Goal: Task Accomplishment & Management: Complete application form

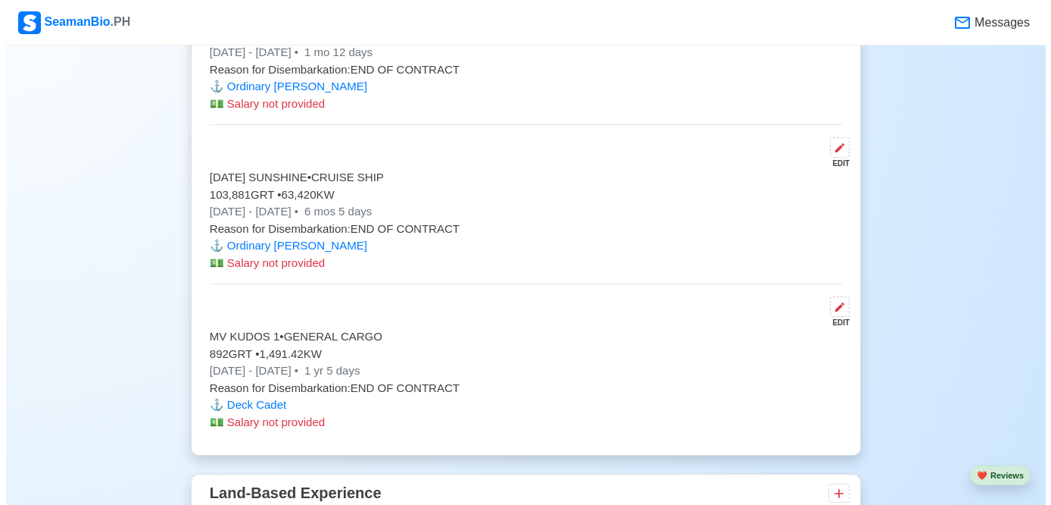
scroll to position [3589, 0]
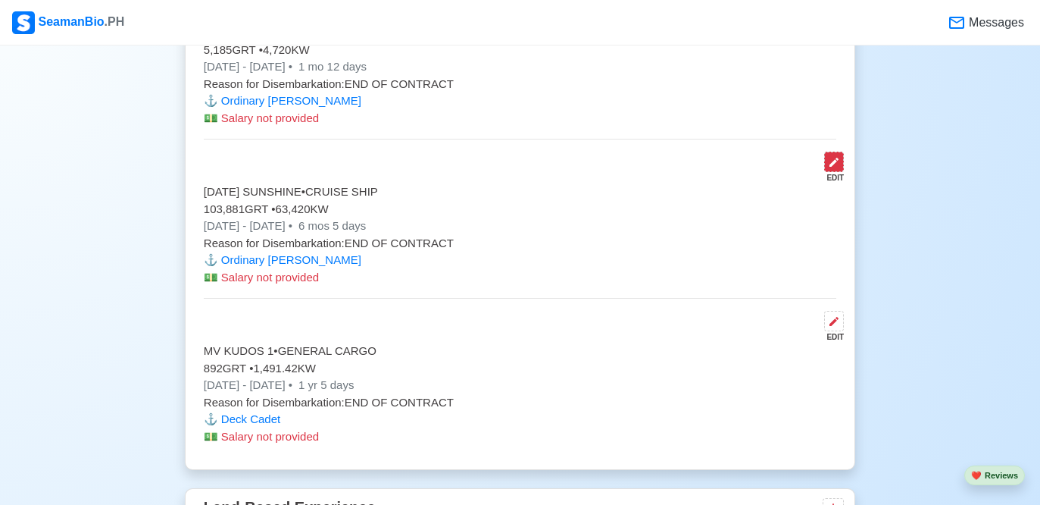
click at [835, 162] on icon at bounding box center [834, 162] width 9 height 9
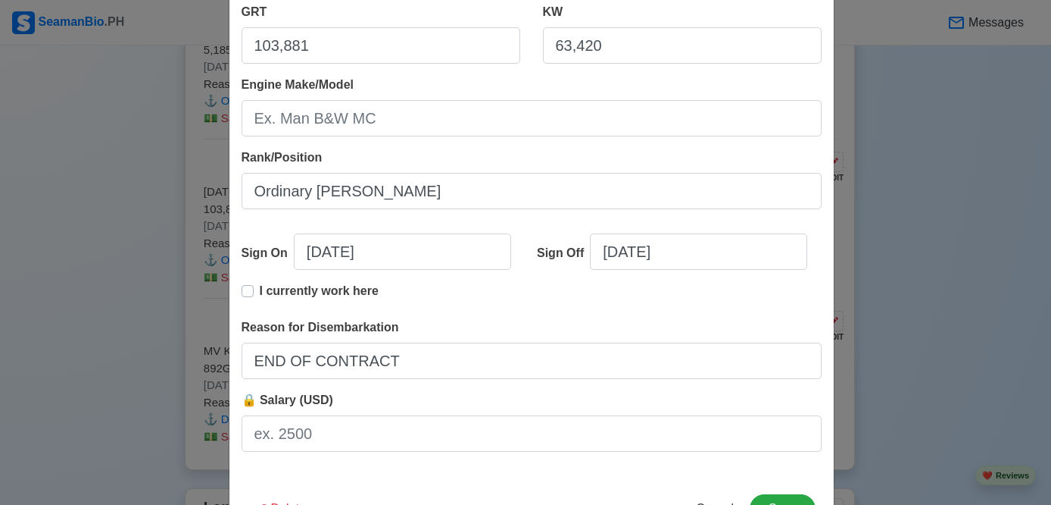
scroll to position [359, 0]
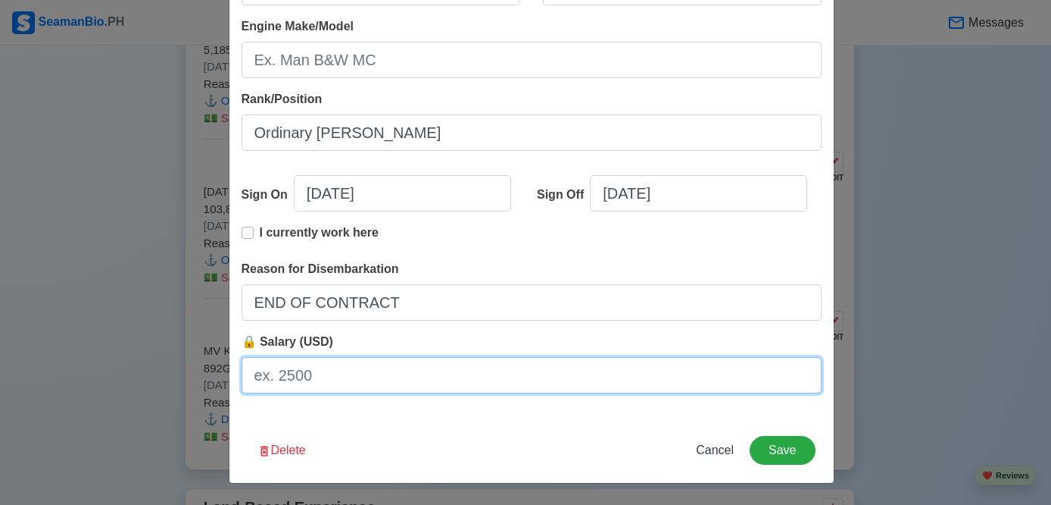
click at [305, 368] on input "🔒 Salary (USD)" at bounding box center [532, 375] width 580 height 36
type input "1000"
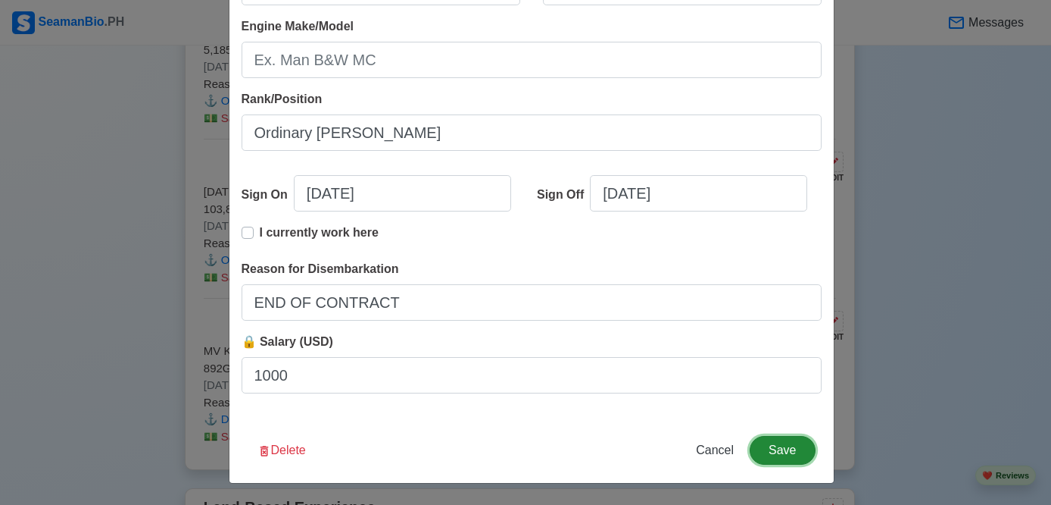
click at [770, 443] on button "Save" at bounding box center [782, 450] width 65 height 29
click at [787, 439] on button "Save" at bounding box center [782, 450] width 65 height 29
click at [785, 442] on button "Save" at bounding box center [782, 450] width 65 height 29
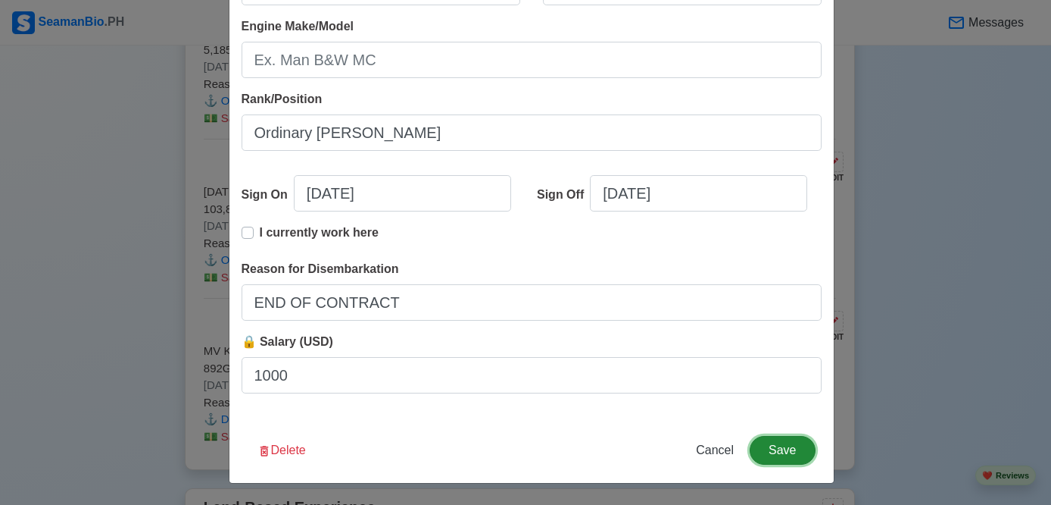
click at [785, 442] on button "Save" at bounding box center [782, 450] width 65 height 29
click at [909, 284] on div "Edit Experience Shipping Agency Shipping Agency must not be empty Vessel Name […" at bounding box center [525, 252] width 1051 height 505
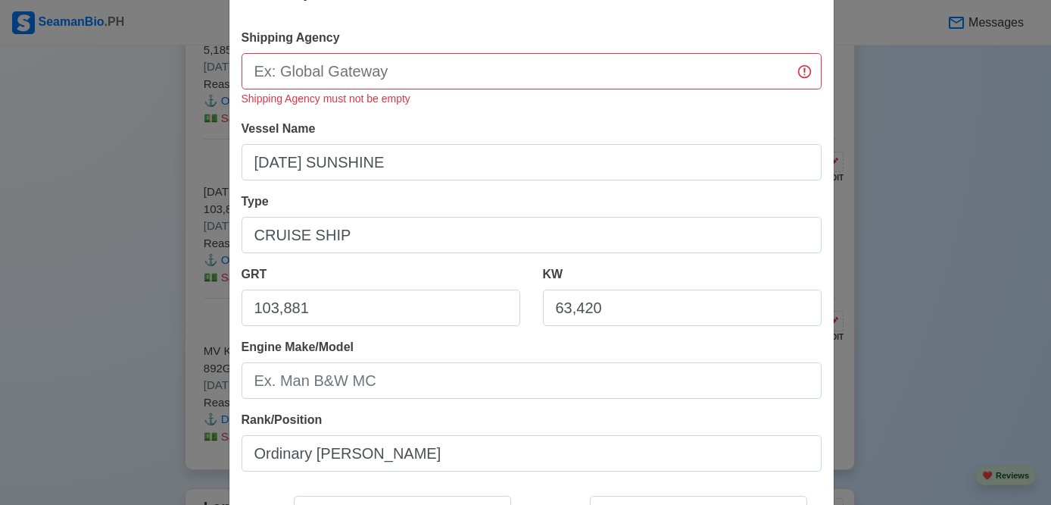
scroll to position [0, 0]
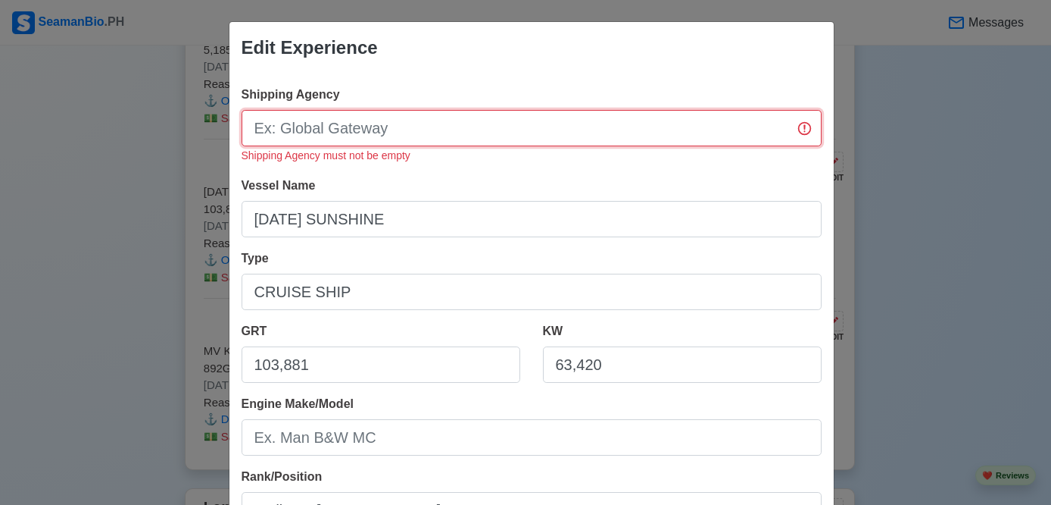
click at [554, 134] on input "Shipping Agency" at bounding box center [532, 128] width 580 height 36
click at [921, 119] on div "Edit Experience Shipping Agency Shipping Agency must not be empty Vessel Name […" at bounding box center [525, 252] width 1051 height 505
click at [426, 123] on input "Shipping Agency" at bounding box center [532, 128] width 580 height 36
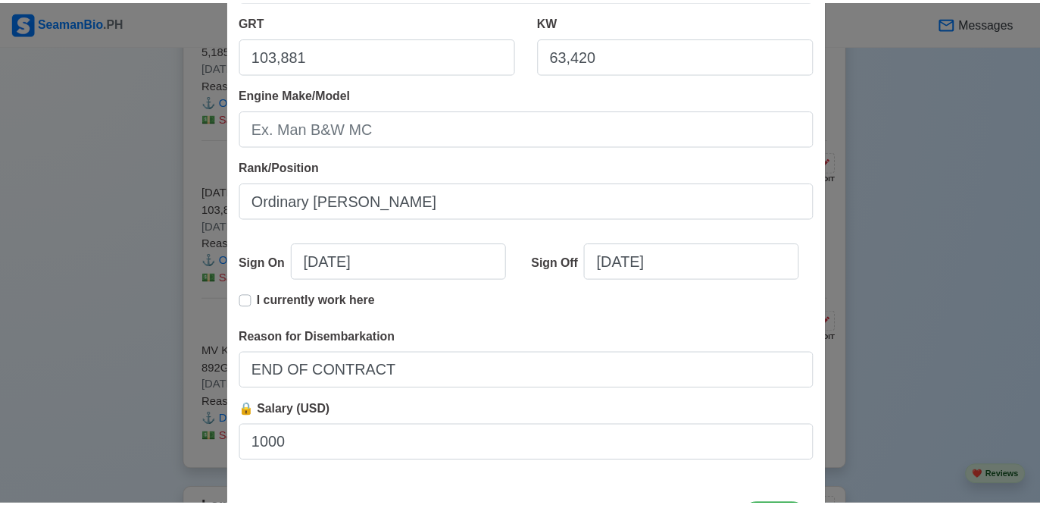
scroll to position [377, 0]
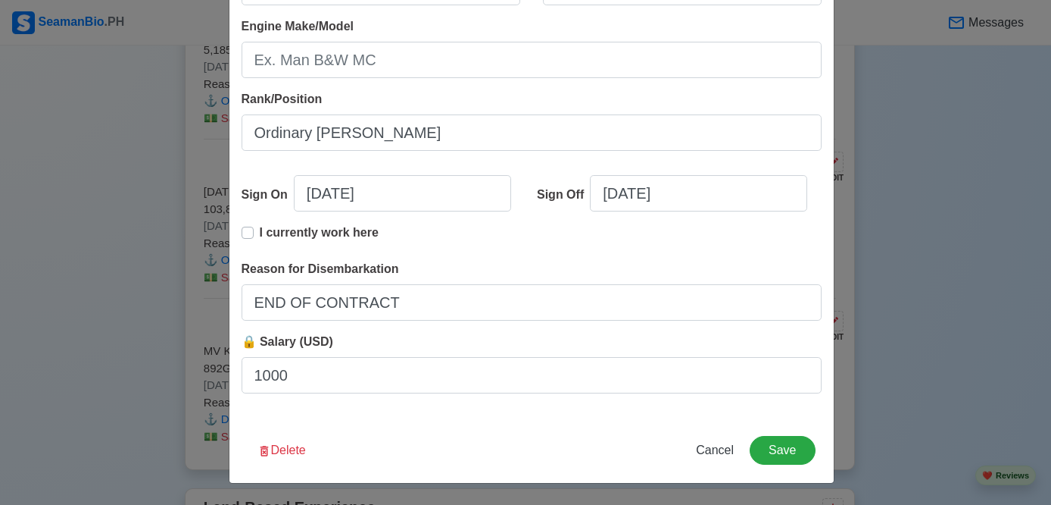
type input "United Philippine Lines"
click at [812, 448] on div "Delete Cancel Save" at bounding box center [532, 459] width 605 height 47
click at [786, 449] on button "Save" at bounding box center [782, 450] width 65 height 29
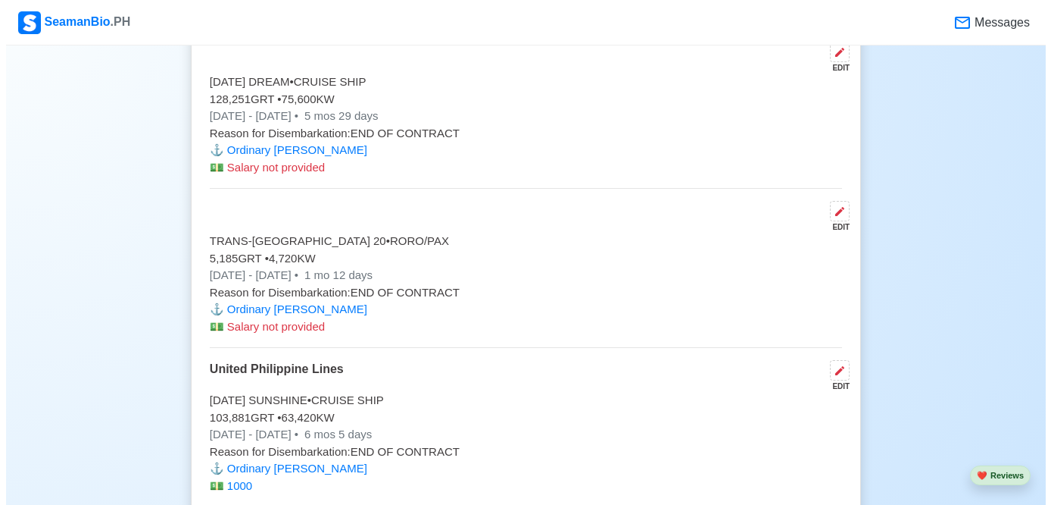
scroll to position [3368, 0]
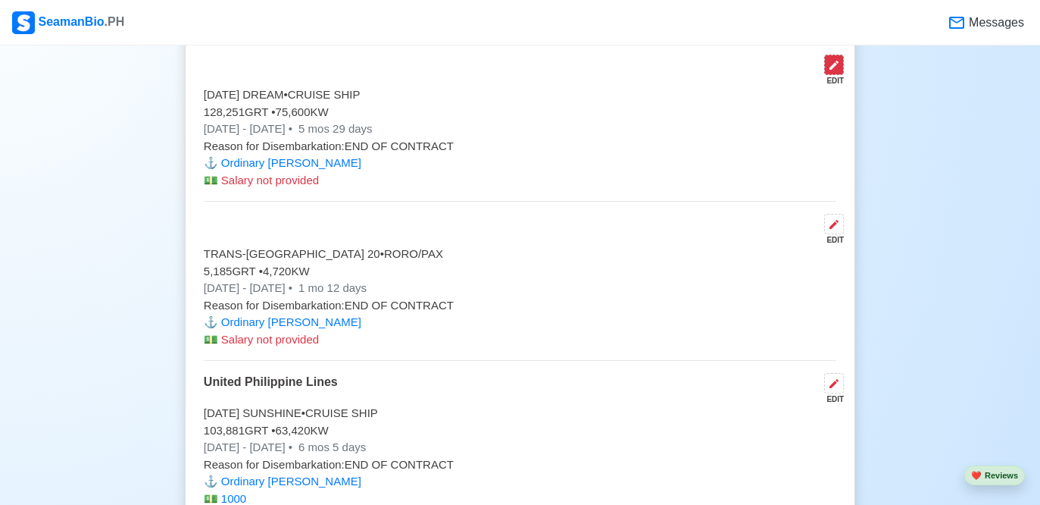
click at [836, 69] on icon at bounding box center [834, 65] width 12 height 12
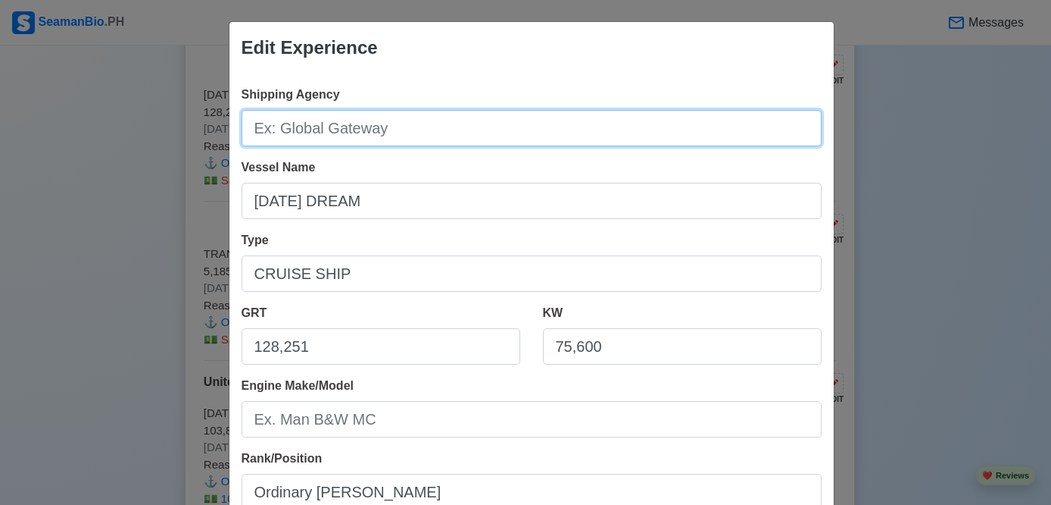
click at [342, 132] on input "Shipping Agency" at bounding box center [532, 128] width 580 height 36
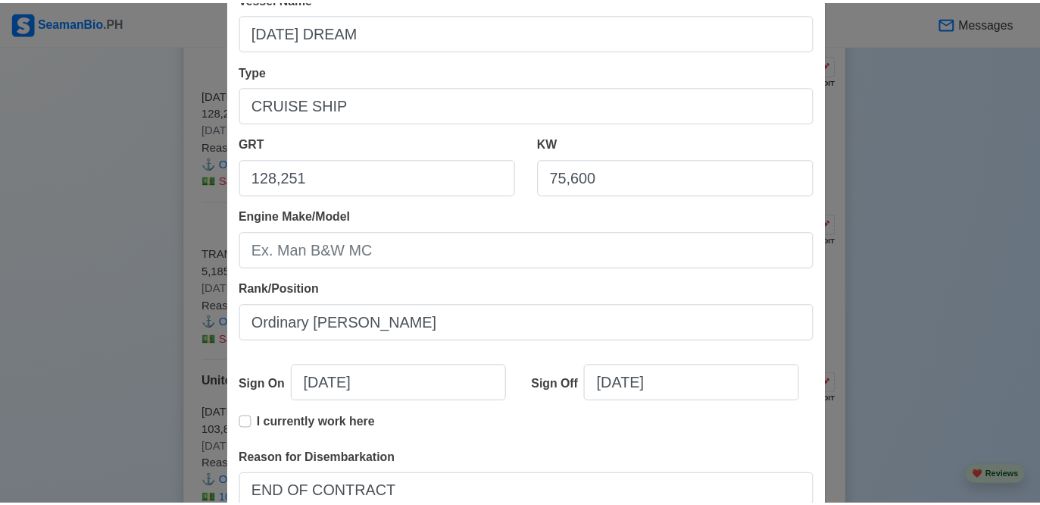
scroll to position [359, 0]
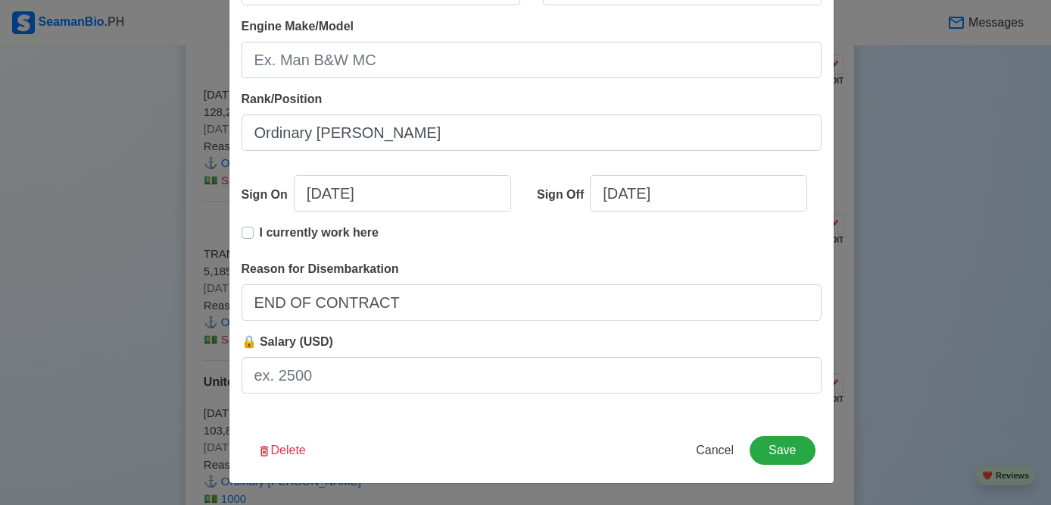
type input "Open Sea Crewing Inc."
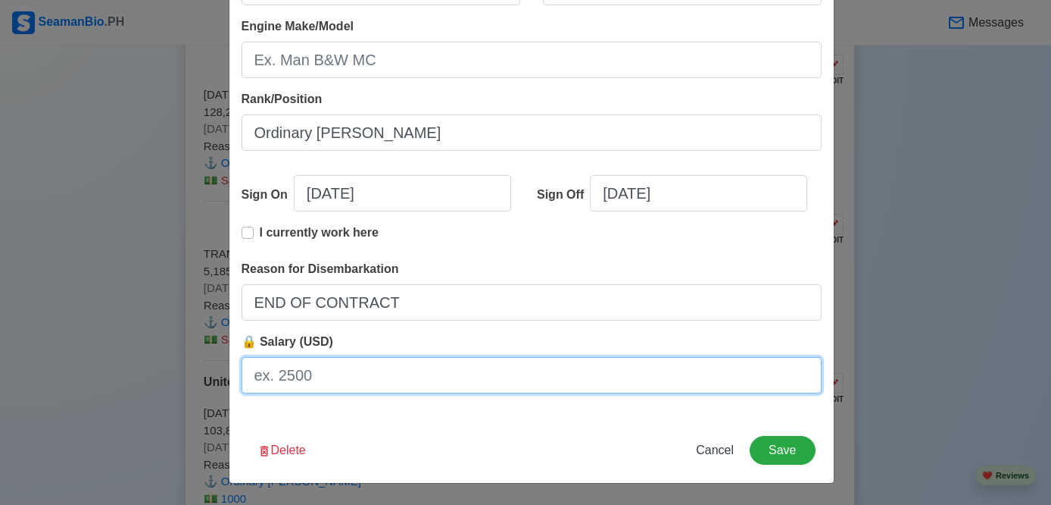
click at [311, 383] on input "🔒 Salary (USD)" at bounding box center [532, 375] width 580 height 36
type input "1100"
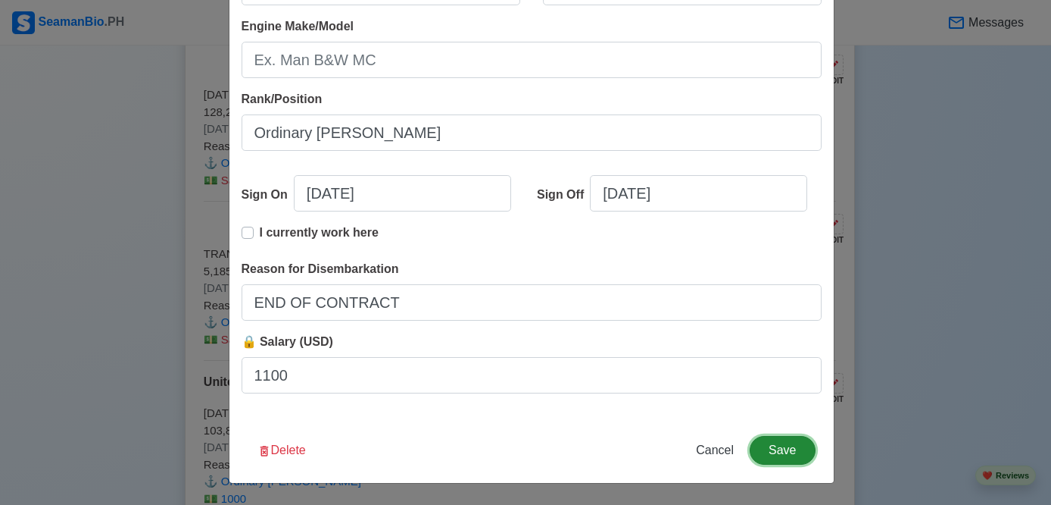
click at [793, 455] on button "Save" at bounding box center [782, 450] width 65 height 29
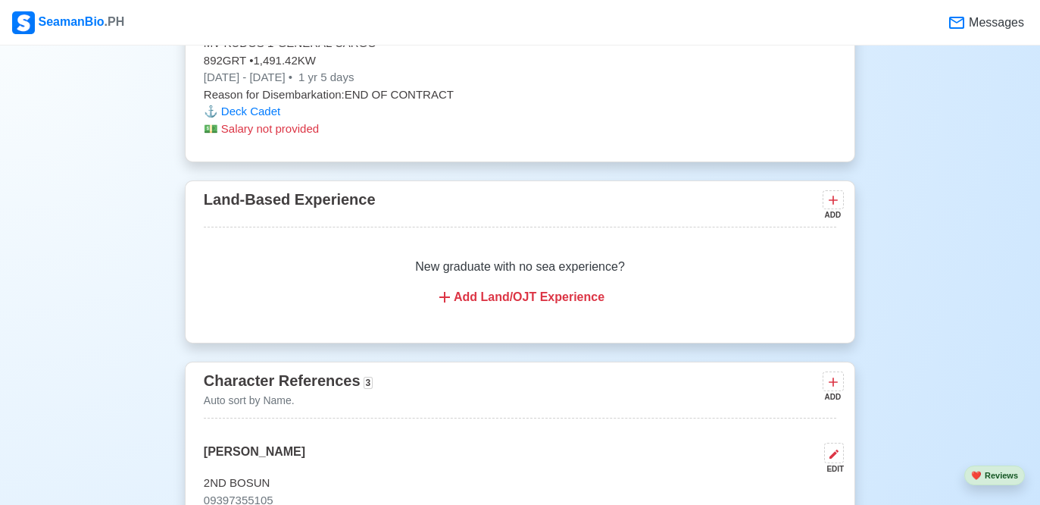
scroll to position [4159, 0]
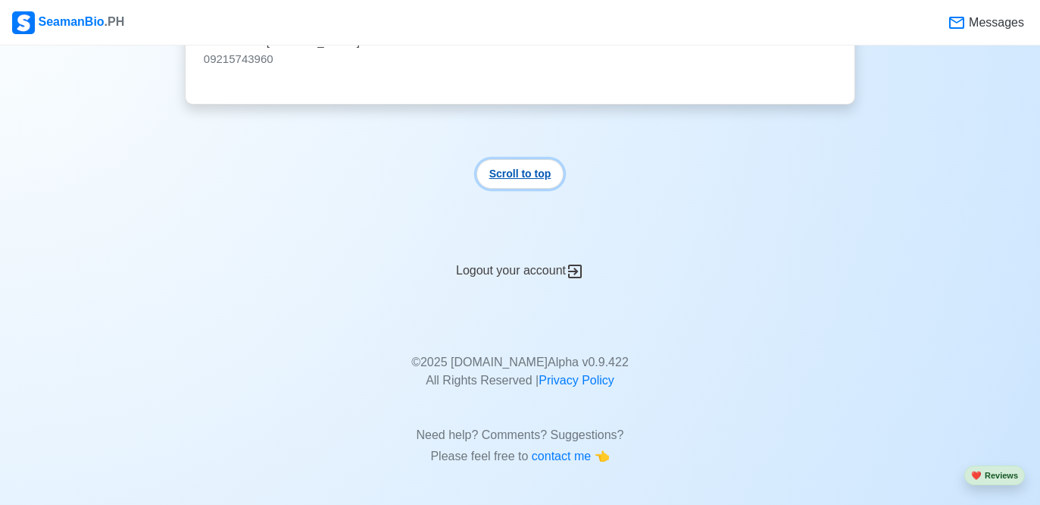
click at [534, 169] on button "Scroll to top" at bounding box center [520, 174] width 88 height 30
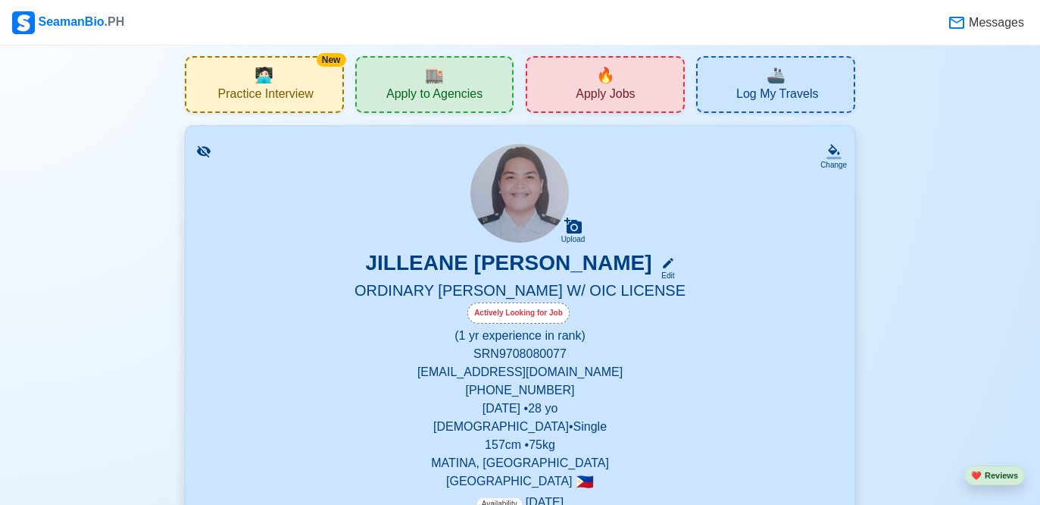
scroll to position [0, 0]
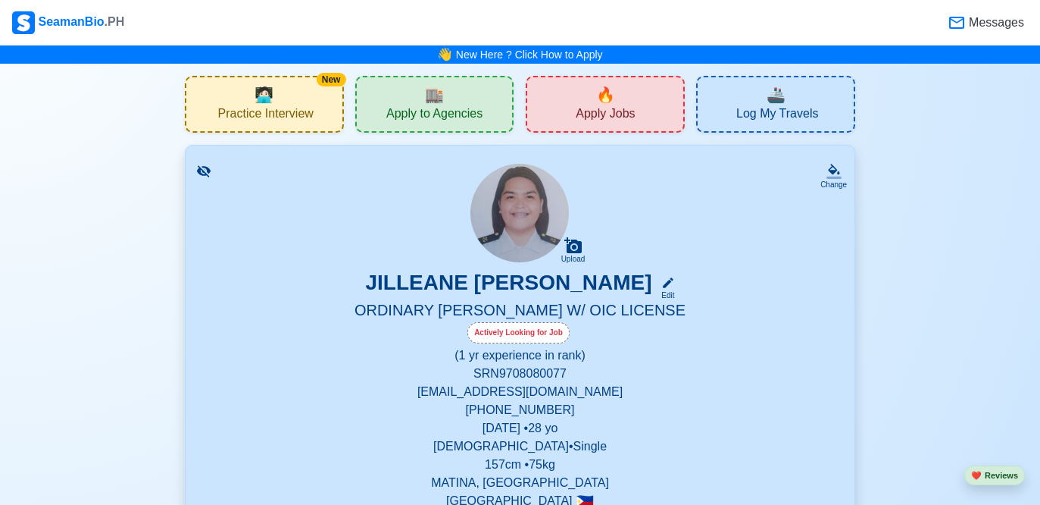
click at [635, 102] on div "🔥 Apply Jobs" at bounding box center [605, 104] width 159 height 57
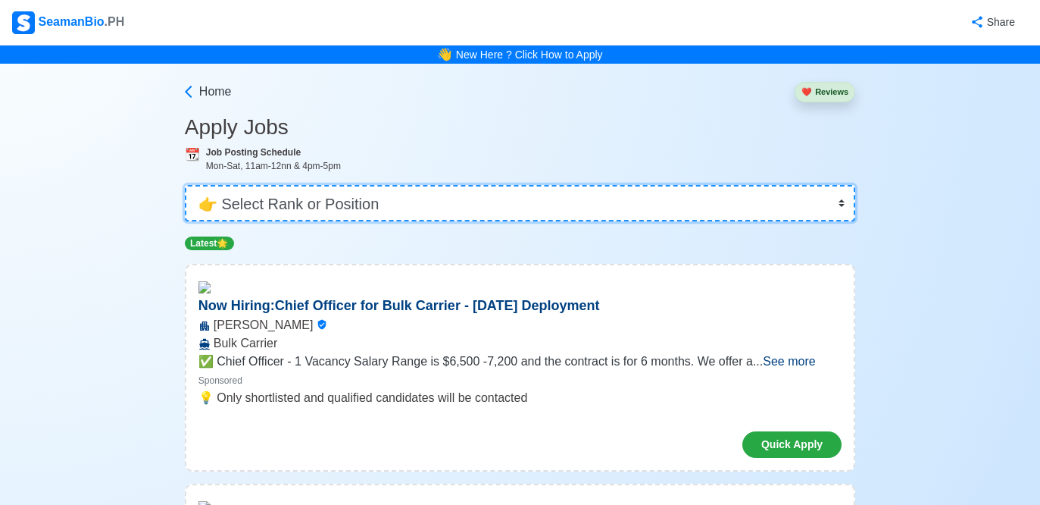
click at [474, 214] on select "👉 Select Rank or Position Master Chief Officer 2nd Officer 3rd Officer Junior O…" at bounding box center [520, 203] width 670 height 36
select select "Cadet"
click at [186, 185] on select "👉 Select Rank or Position Master Chief Officer 2nd Officer 3rd Officer Junior O…" at bounding box center [520, 203] width 670 height 36
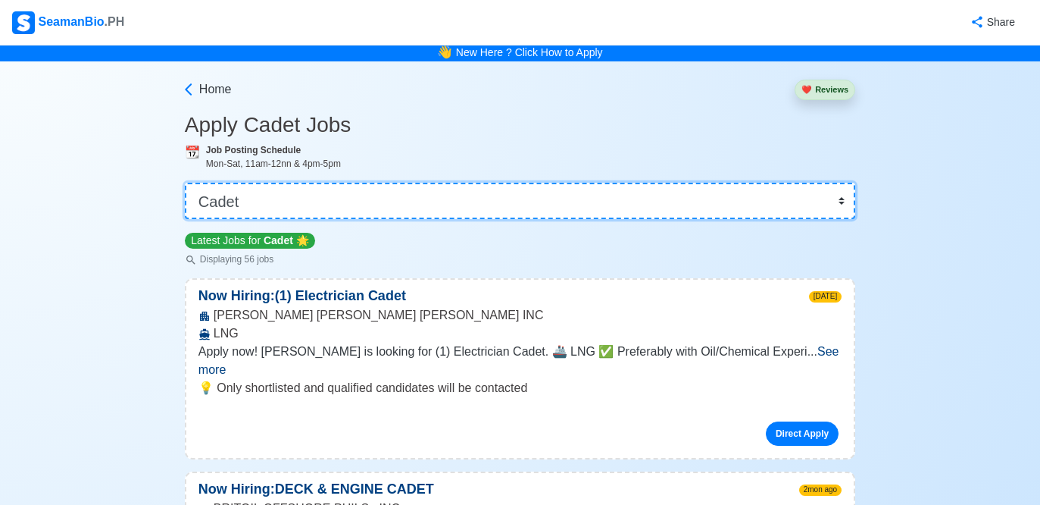
scroll to position [294, 0]
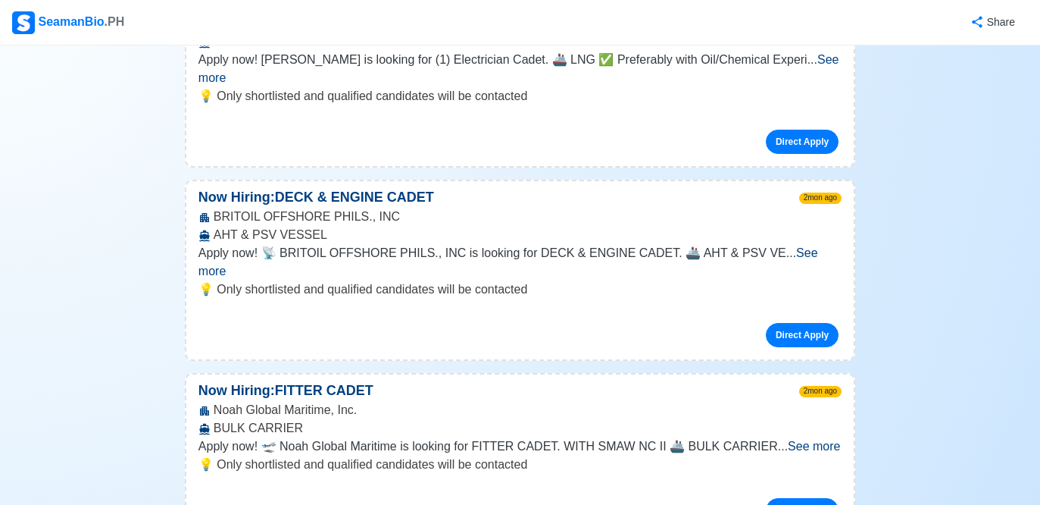
click at [801, 246] on span "See more" at bounding box center [508, 261] width 620 height 31
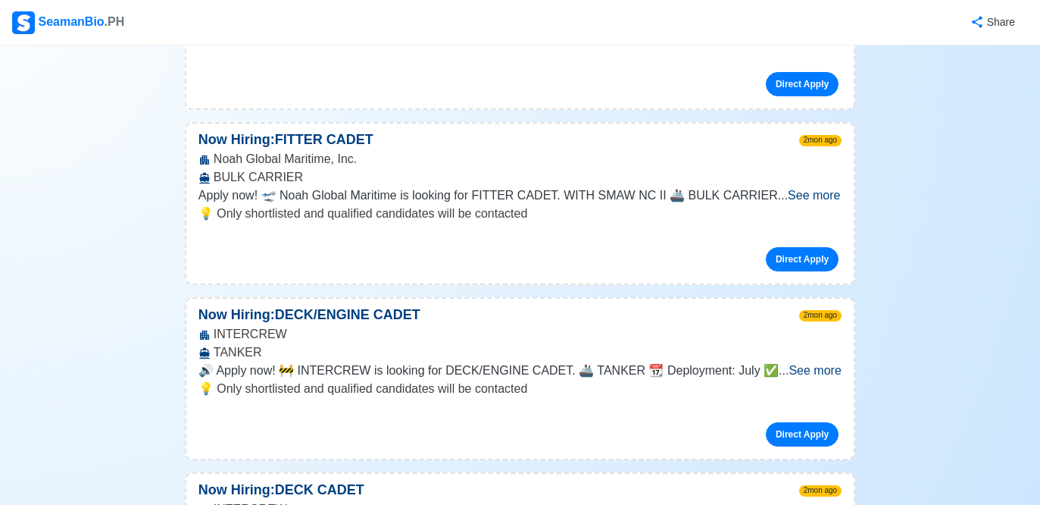
scroll to position [705, 0]
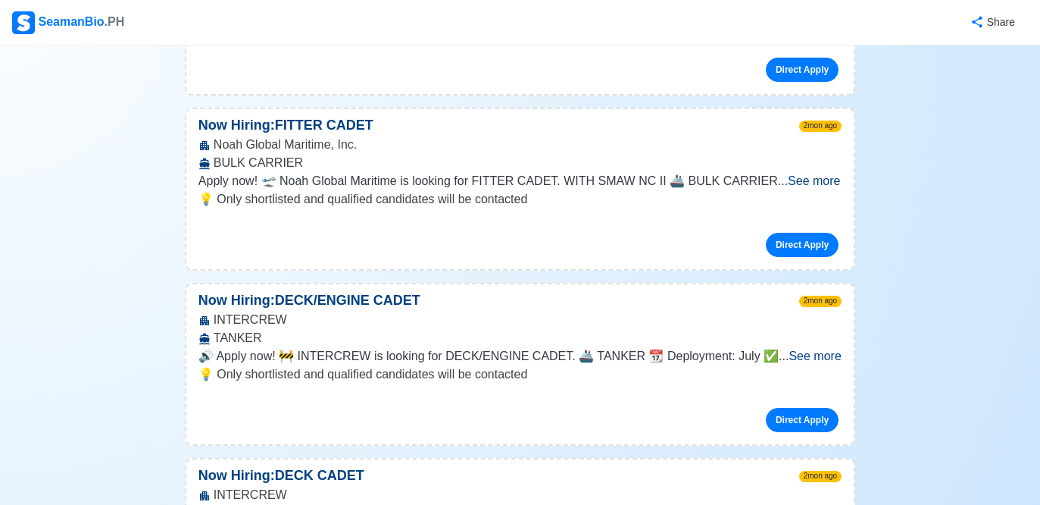
click at [789, 349] on span "See more" at bounding box center [815, 355] width 52 height 13
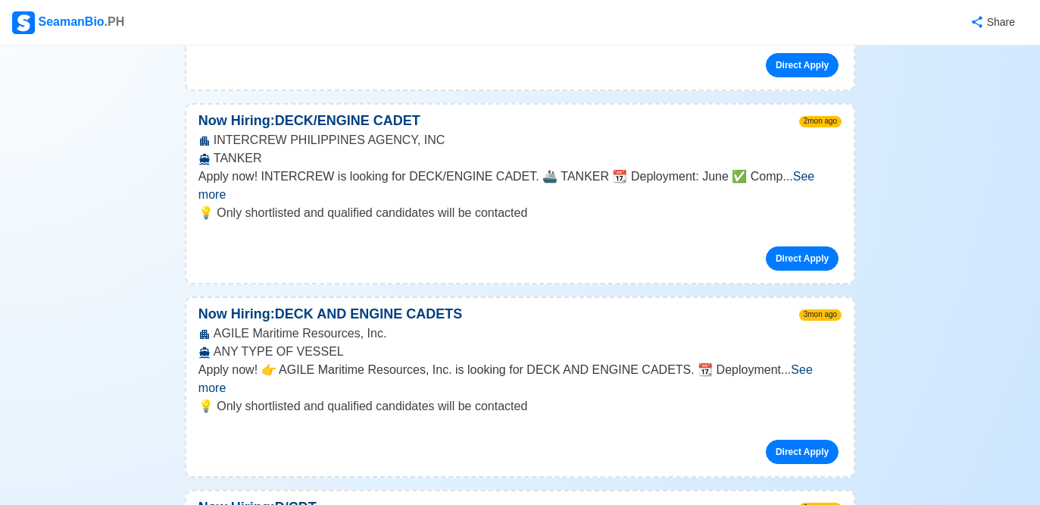
scroll to position [1583, 0]
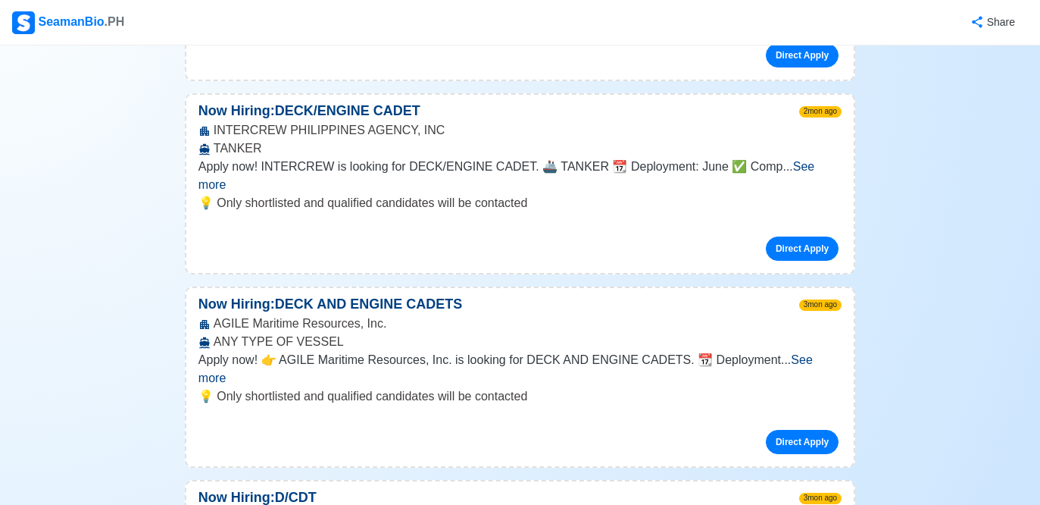
click at [794, 353] on span "See more" at bounding box center [505, 368] width 614 height 31
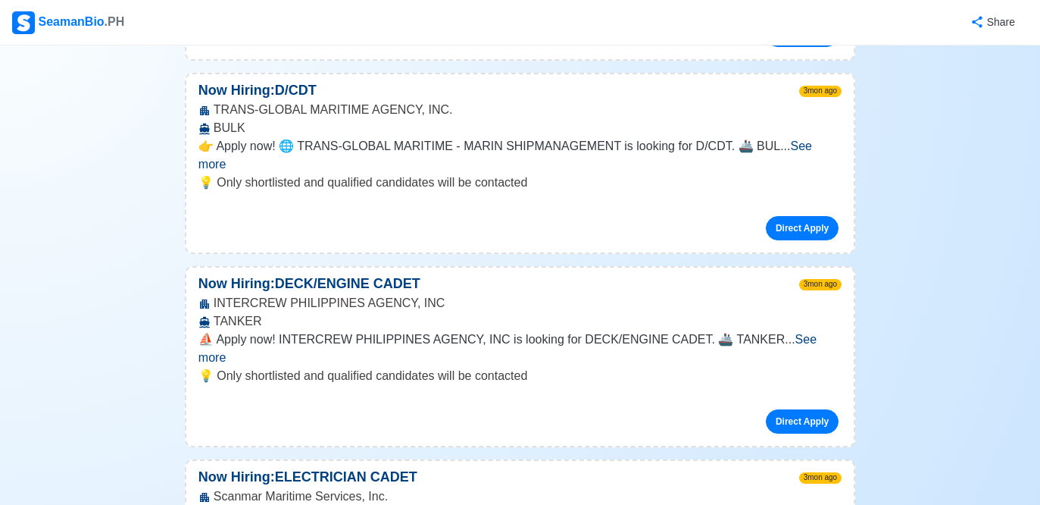
scroll to position [2017, 0]
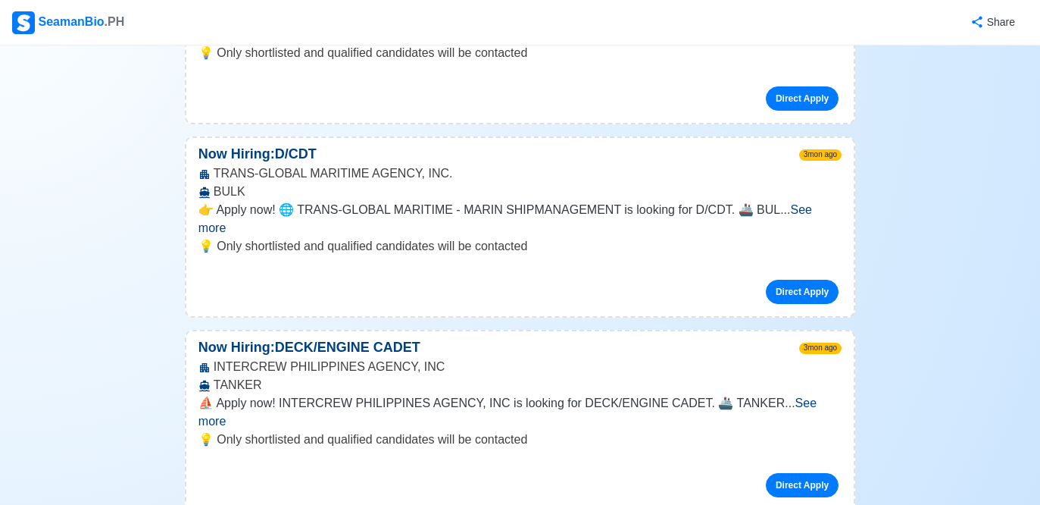
click at [803, 203] on span "See more" at bounding box center [505, 218] width 614 height 31
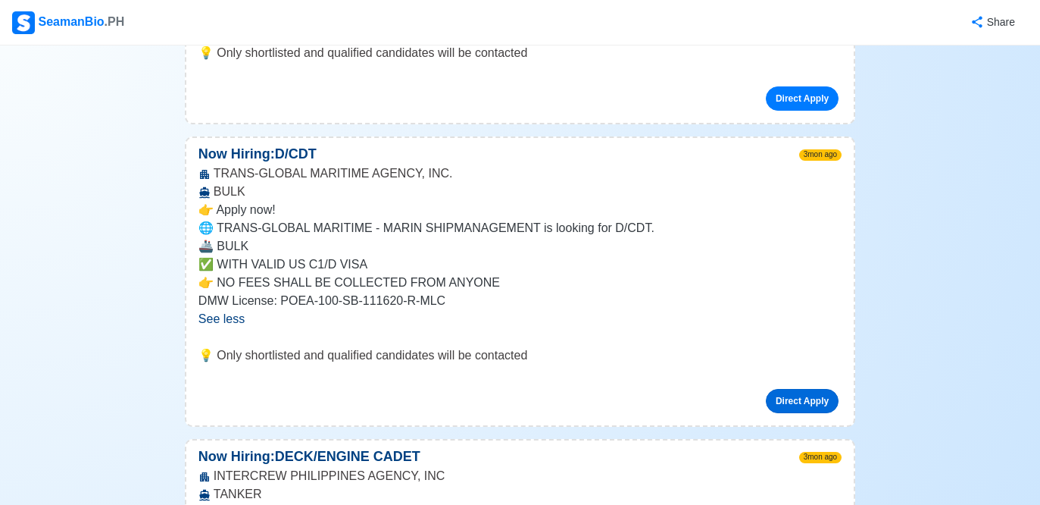
click at [818, 389] on link "Direct Apply" at bounding box center [802, 401] width 73 height 24
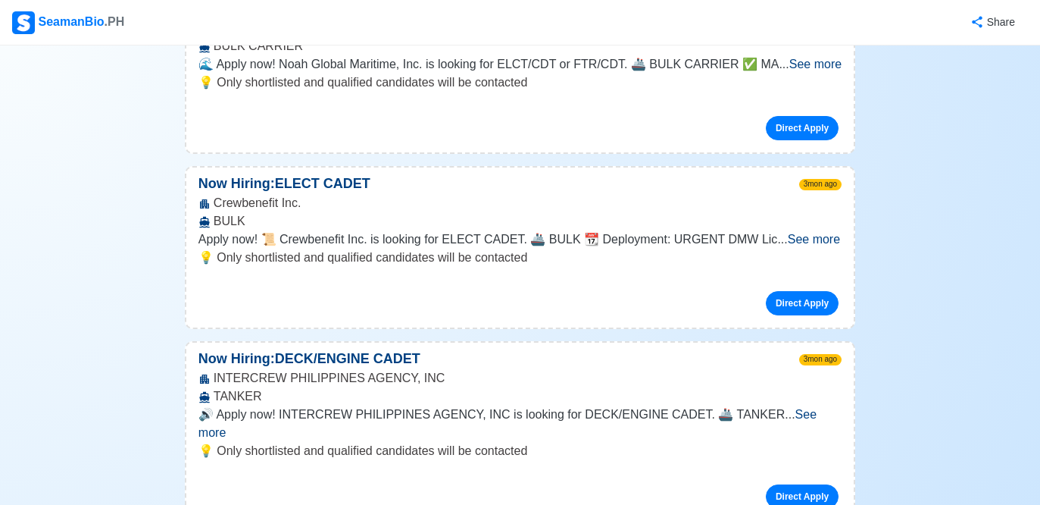
scroll to position [3742, 0]
